Goal: Task Accomplishment & Management: Manage account settings

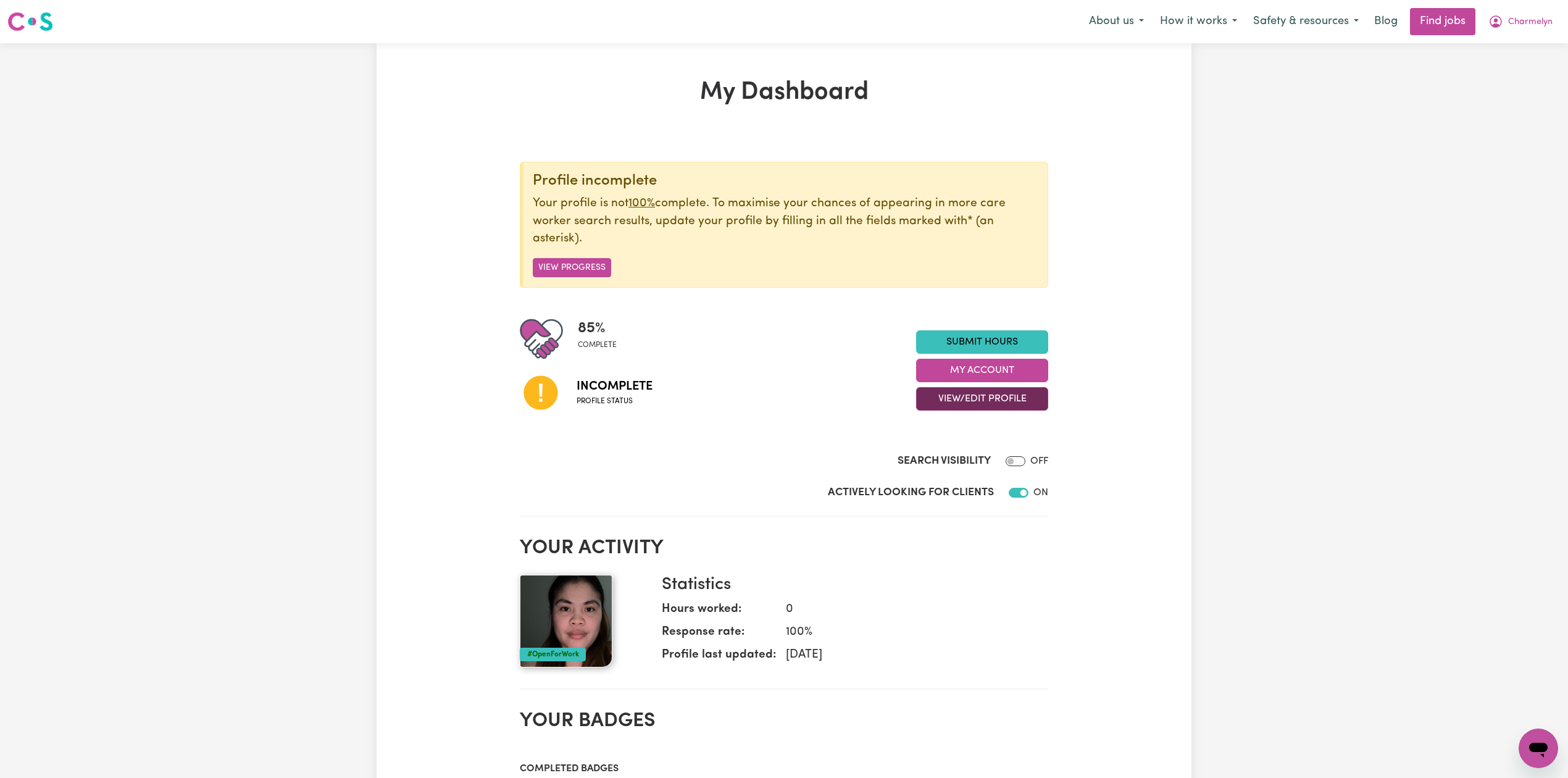
click at [961, 397] on button "View/Edit Profile" at bounding box center [982, 398] width 132 height 23
click at [949, 452] on link "Edit Profile" at bounding box center [974, 455] width 116 height 24
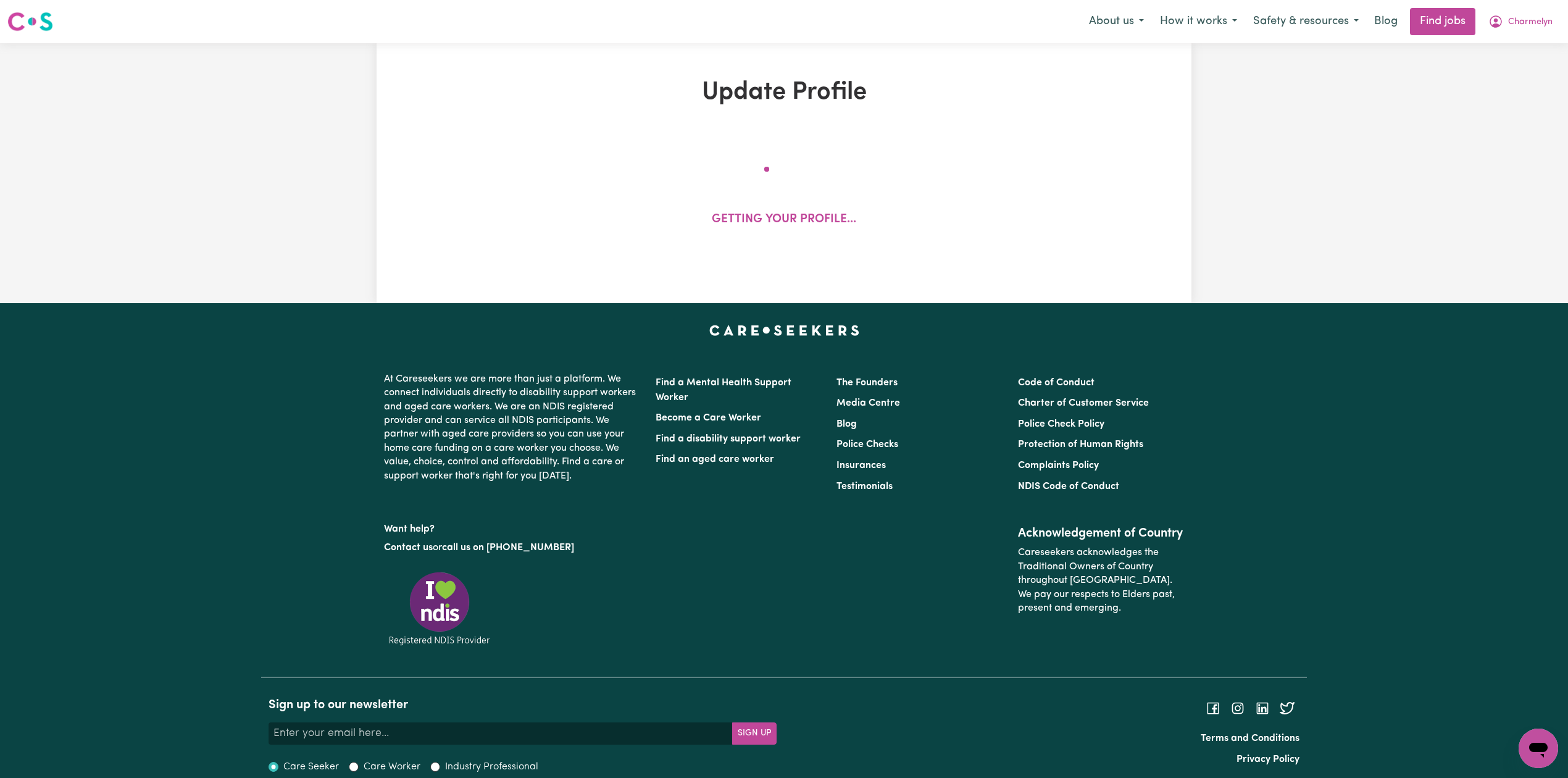
select select "[DEMOGRAPHIC_DATA]"
select select "Student Visa"
select select "Studying a healthcare related degree or qualification"
select select "40"
select select "42"
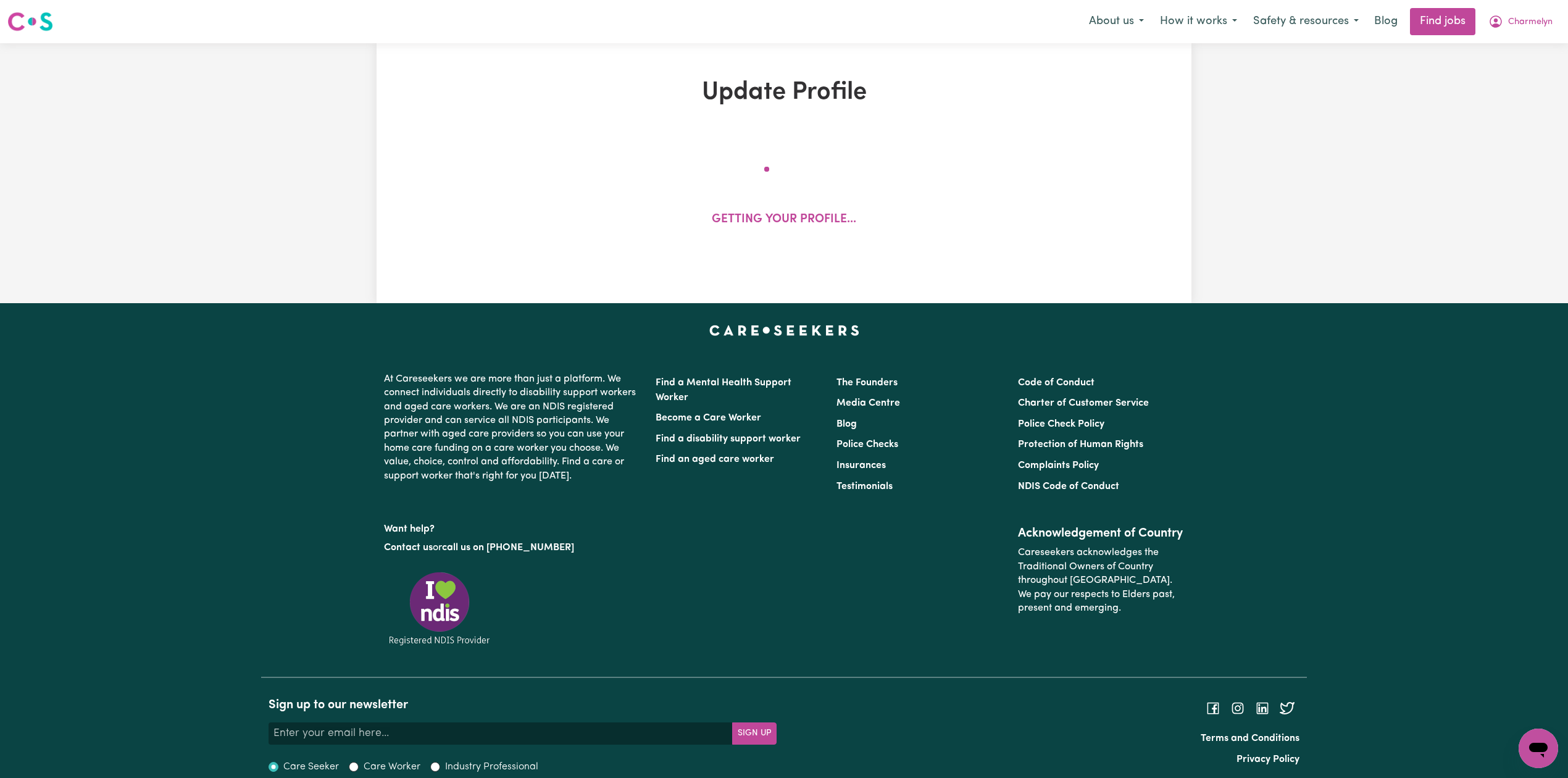
select select "80"
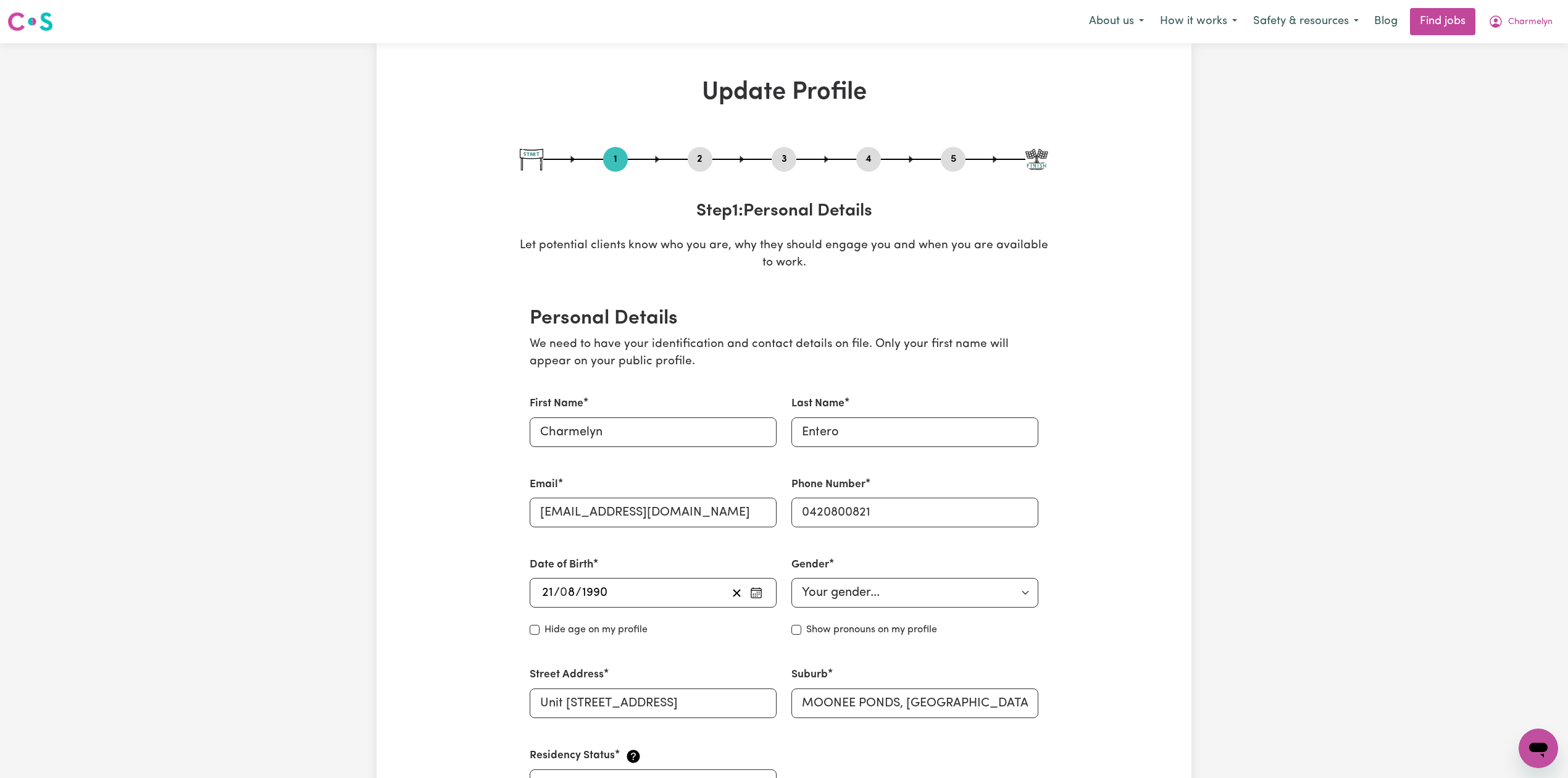
click at [702, 152] on button "2" at bounding box center [699, 159] width 24 height 17
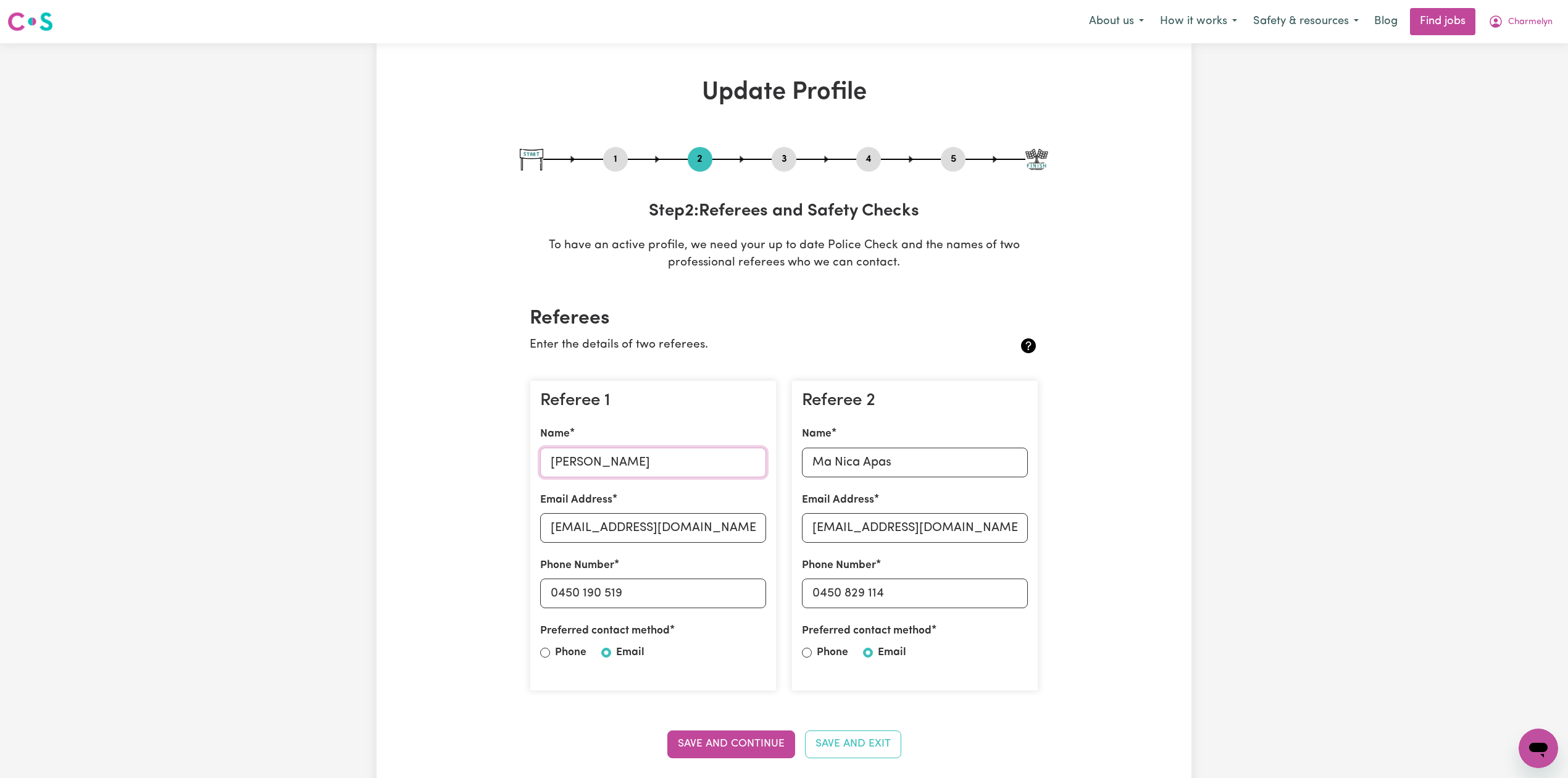
click at [598, 466] on input "[PERSON_NAME]" at bounding box center [653, 462] width 226 height 30
click at [626, 537] on input "[EMAIL_ADDRESS][DOMAIN_NAME]" at bounding box center [653, 527] width 226 height 30
drag, startPoint x: 562, startPoint y: 593, endPoint x: 687, endPoint y: 593, distance: 125.0
click at [687, 593] on input "0450 190 519" at bounding box center [653, 593] width 226 height 30
click at [855, 462] on input "Ma Nica Apas" at bounding box center [915, 462] width 226 height 30
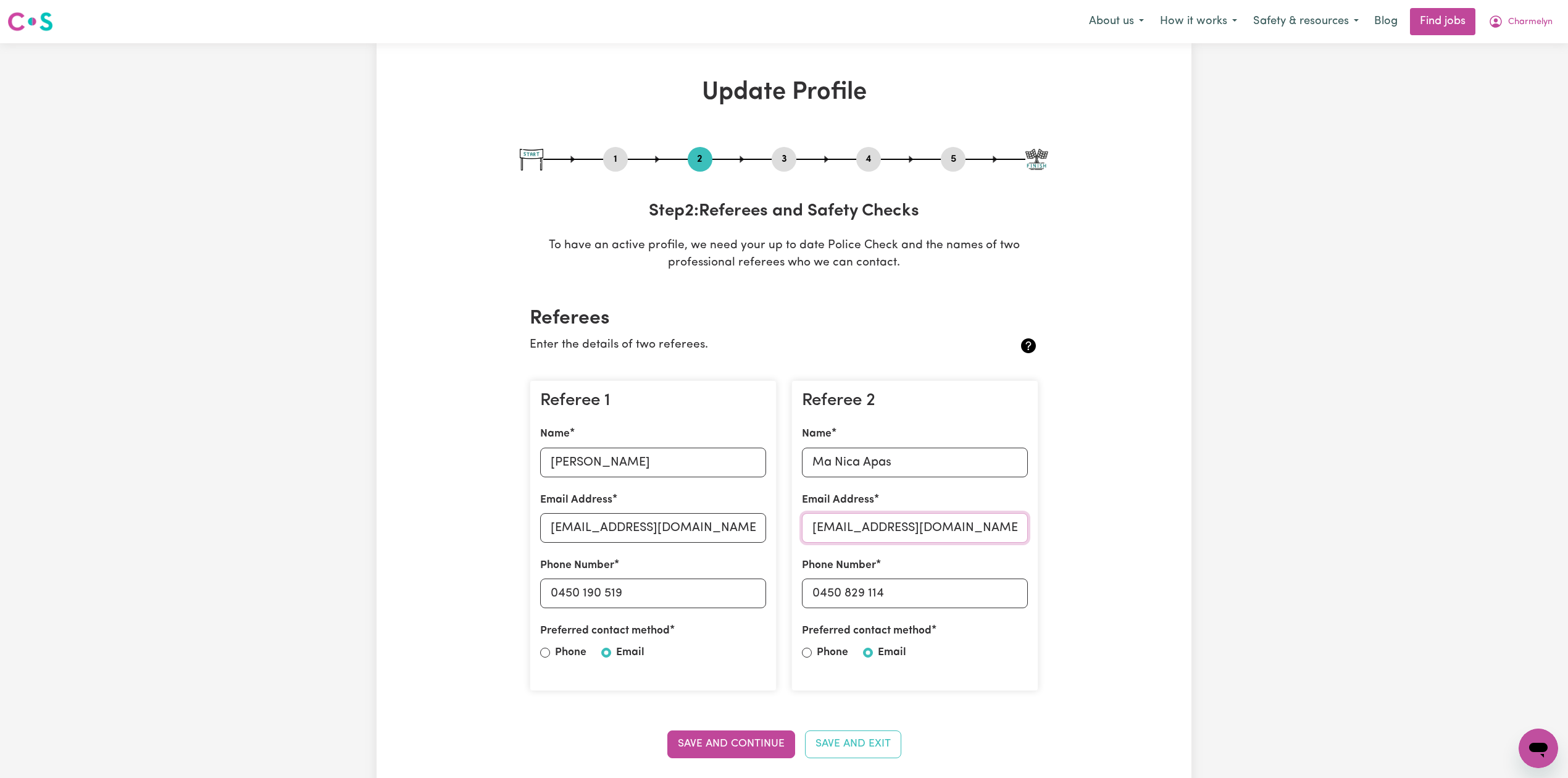
click at [840, 536] on input "[EMAIL_ADDRESS][DOMAIN_NAME]" at bounding box center [915, 527] width 226 height 30
drag, startPoint x: 820, startPoint y: 591, endPoint x: 944, endPoint y: 595, distance: 124.1
click at [944, 595] on input "0450 829 114" at bounding box center [915, 593] width 226 height 30
click at [956, 156] on button "5" at bounding box center [953, 159] width 24 height 17
select select "I am providing services privately on my own"
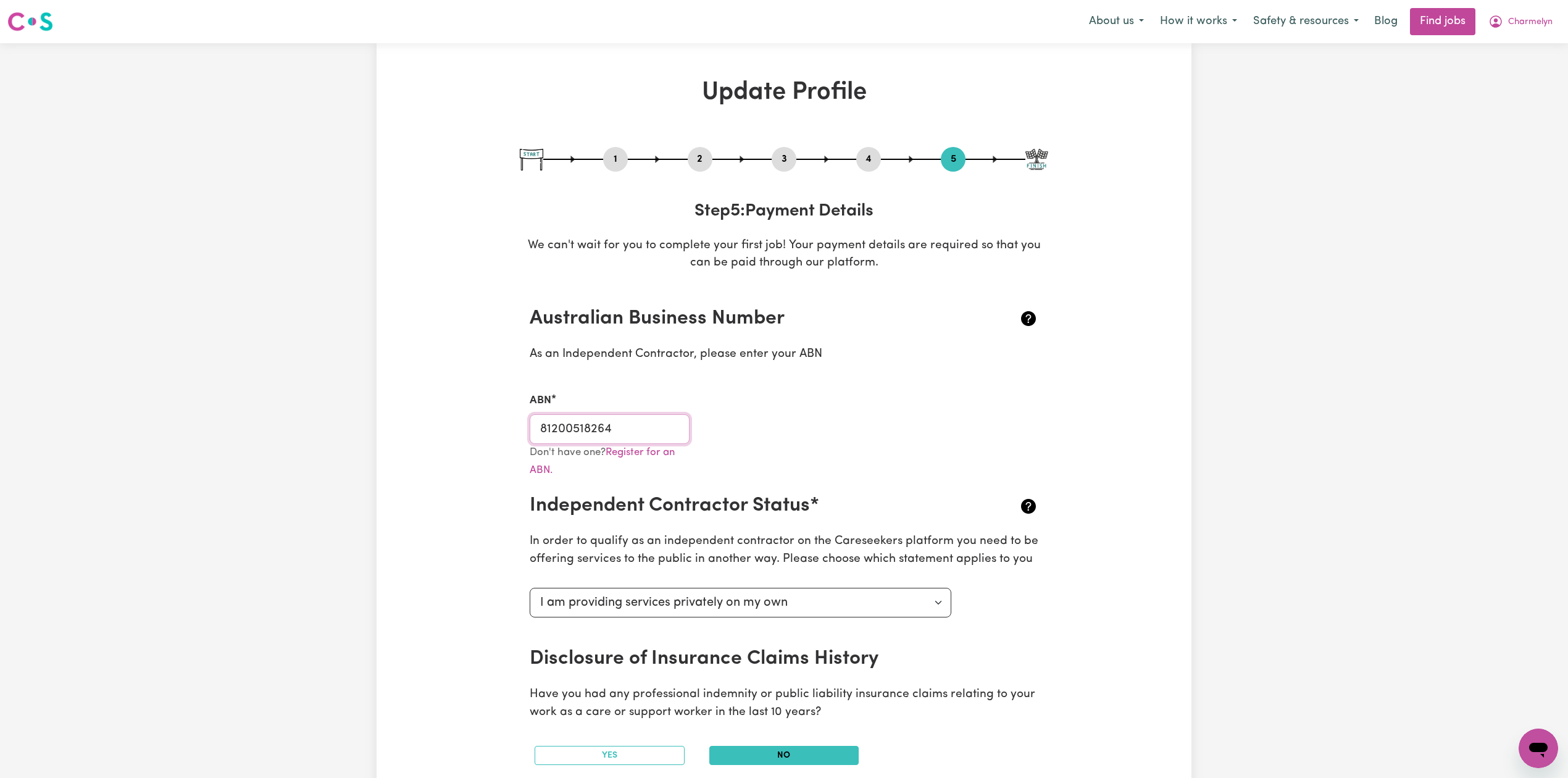
click at [586, 416] on input "81200518264" at bounding box center [609, 428] width 160 height 30
click at [1542, 16] on span "Charmelyn" at bounding box center [1531, 22] width 45 height 14
click at [1507, 87] on link "Logout" at bounding box center [1512, 94] width 97 height 23
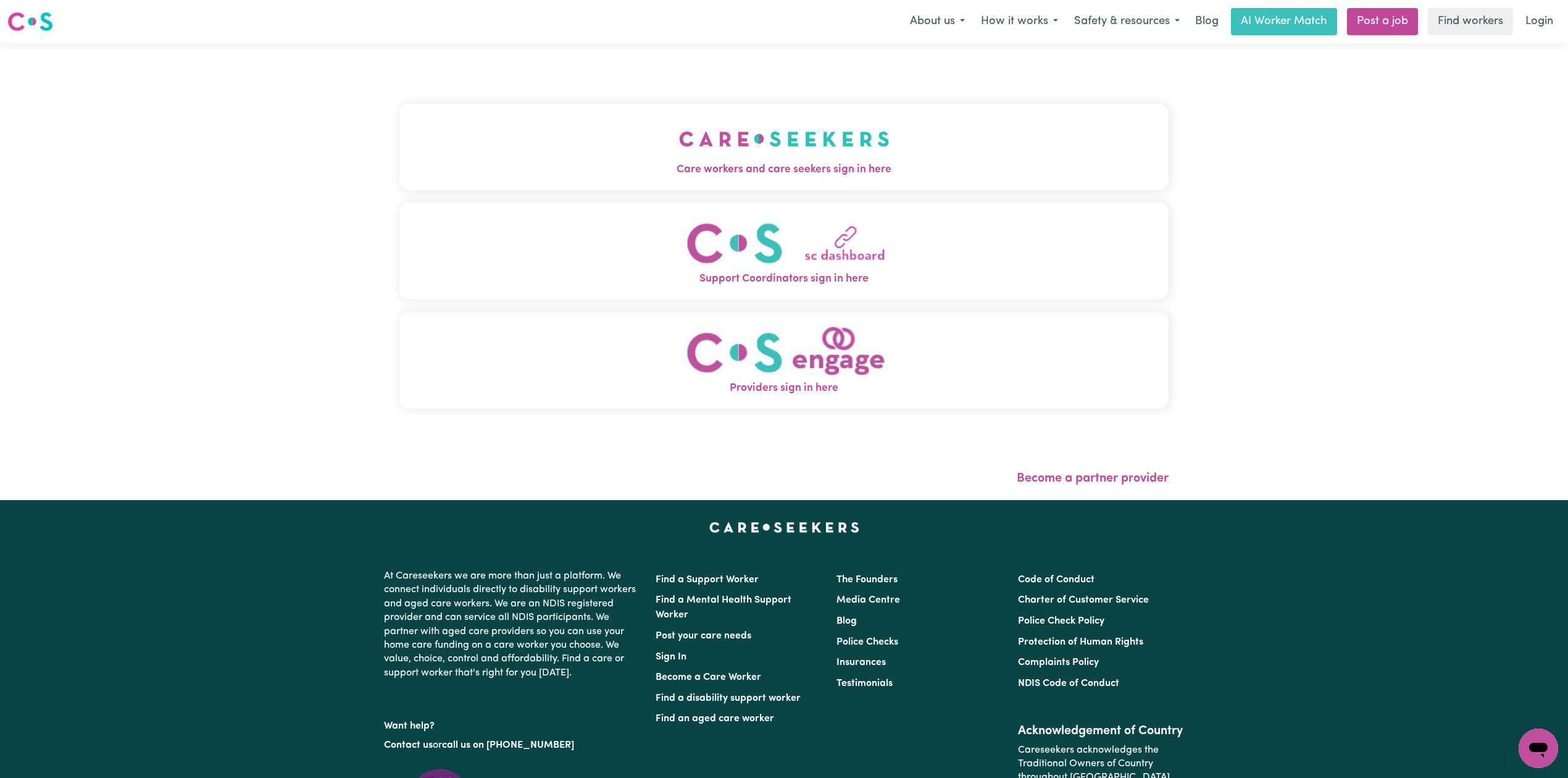
click at [494, 165] on span "Care workers and care seekers sign in here" at bounding box center [784, 170] width 769 height 17
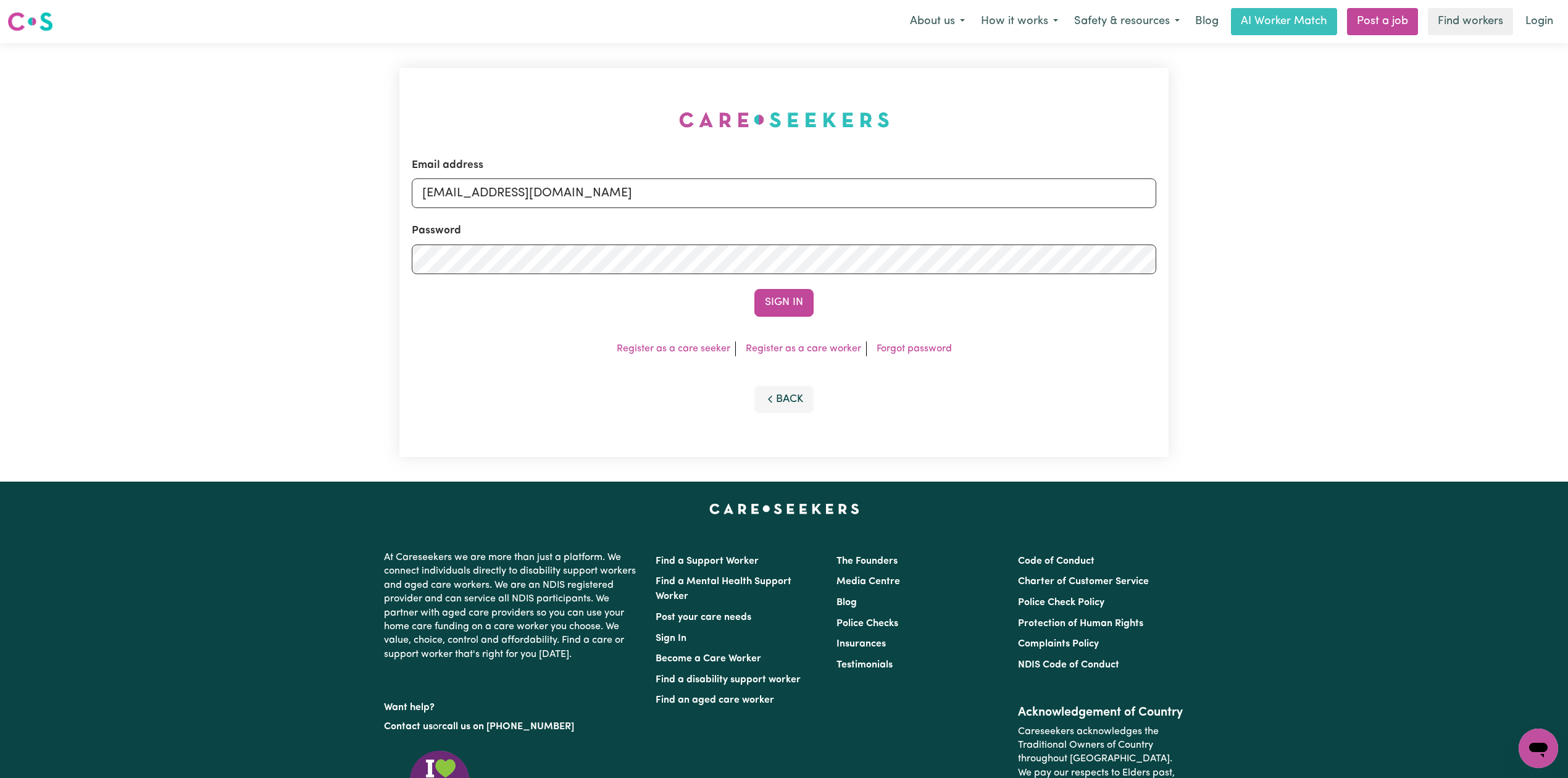
click at [566, 224] on div "Password" at bounding box center [784, 248] width 744 height 51
drag, startPoint x: 566, startPoint y: 192, endPoint x: 566, endPoint y: 208, distance: 16.0
click at [566, 192] on input "[EMAIL_ADDRESS][DOMAIN_NAME]" at bounding box center [784, 193] width 744 height 30
drag, startPoint x: 487, startPoint y: 187, endPoint x: 837, endPoint y: 228, distance: 352.4
click at [837, 228] on form "Email address Superuser~[EMAIL_ADDRESS][DOMAIN_NAME] Password Sign In" at bounding box center [784, 237] width 744 height 159
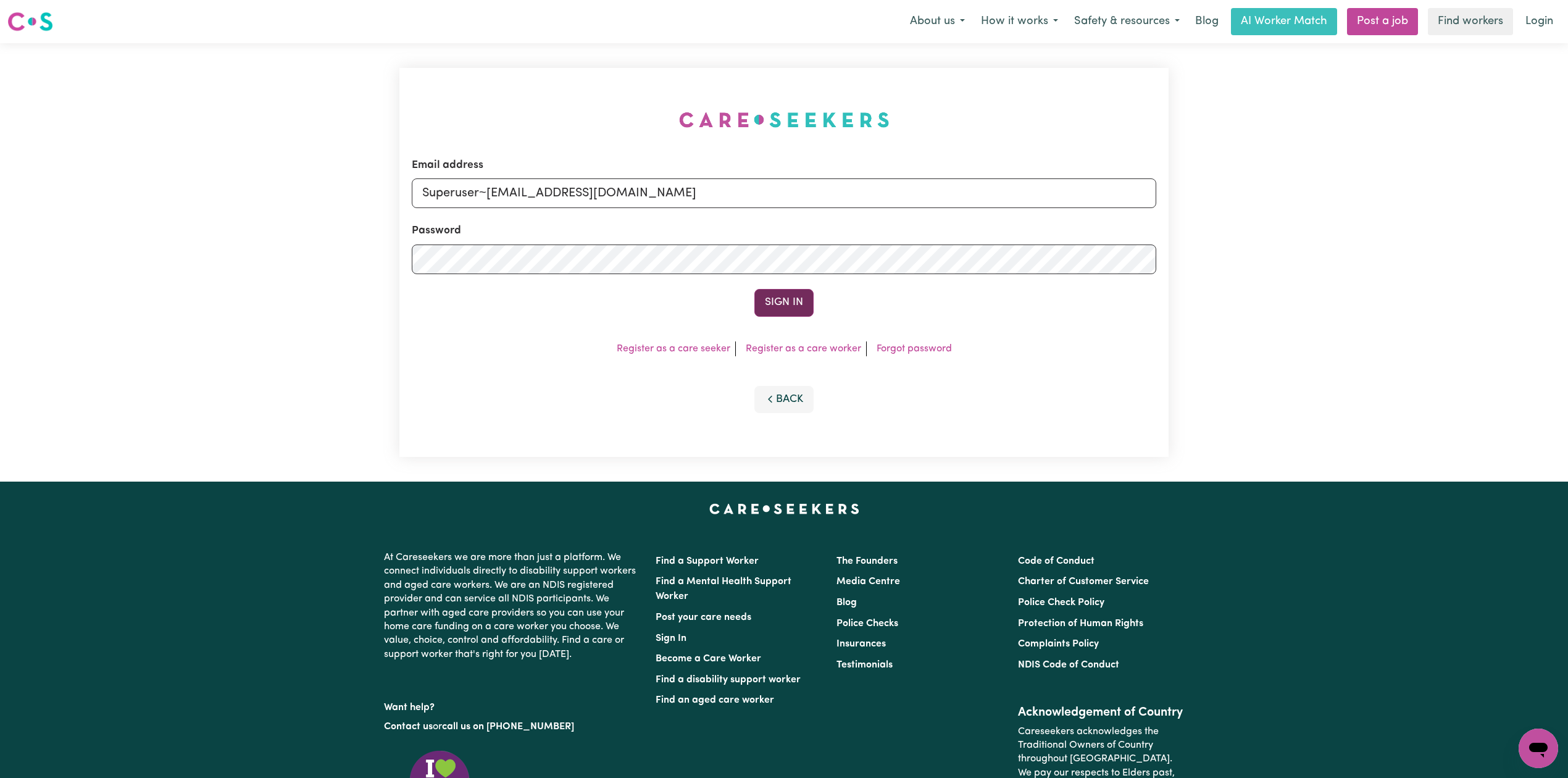
type input "Superuser~[EMAIL_ADDRESS][DOMAIN_NAME]"
click at [785, 312] on button "Sign In" at bounding box center [784, 302] width 59 height 27
